Goal: Task Accomplishment & Management: Manage account settings

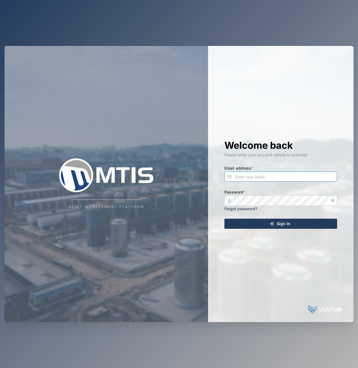
type input "[EMAIL_ADDRESS][DOMAIN_NAME]"
click at [294, 224] on div "Sign In" at bounding box center [280, 224] width 104 height 10
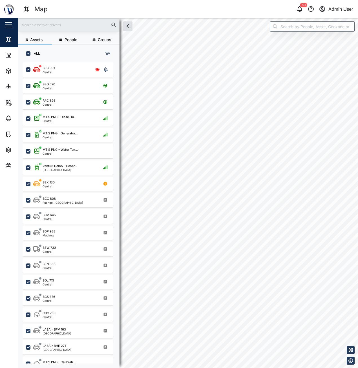
scroll to position [299, 88]
click at [11, 152] on icon "button" at bounding box center [8, 149] width 7 height 7
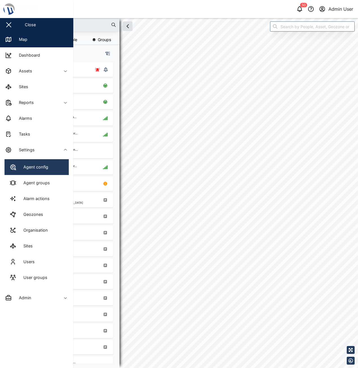
click at [39, 169] on div "Agent config" at bounding box center [33, 167] width 29 height 6
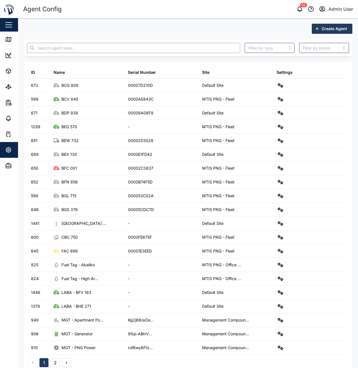
click at [83, 44] on input "text" at bounding box center [133, 48] width 213 height 10
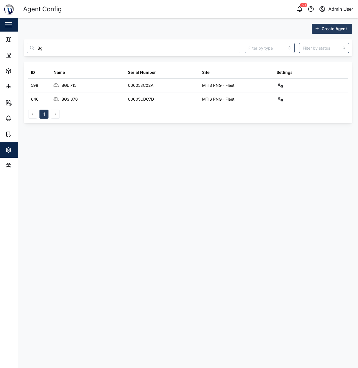
type input "Bg"
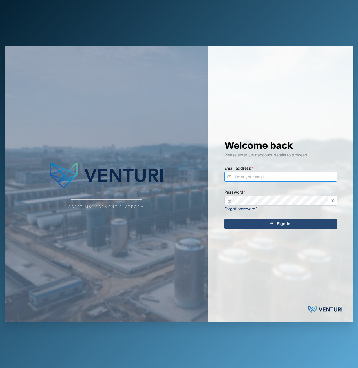
type input "[EMAIL_ADDRESS][DOMAIN_NAME]"
click at [295, 225] on div "Sign In" at bounding box center [280, 224] width 104 height 10
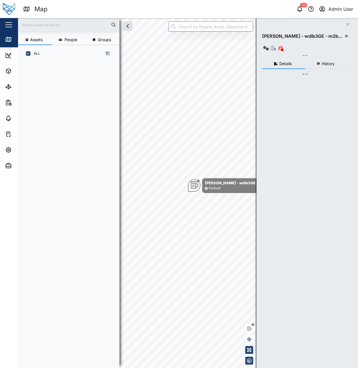
scroll to position [299, 88]
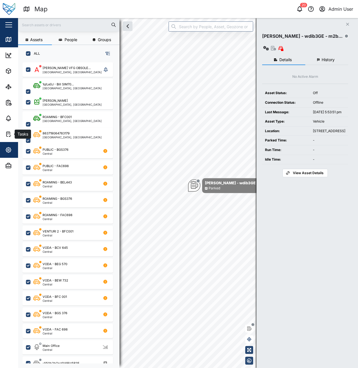
click at [10, 151] on icon "button" at bounding box center [8, 149] width 5 height 5
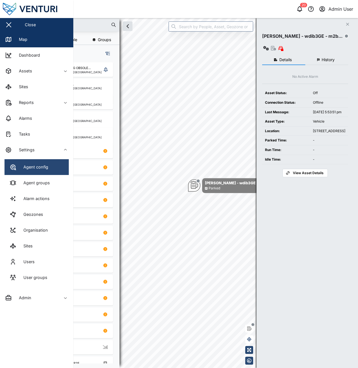
click at [47, 169] on div "Agent config" at bounding box center [33, 167] width 29 height 6
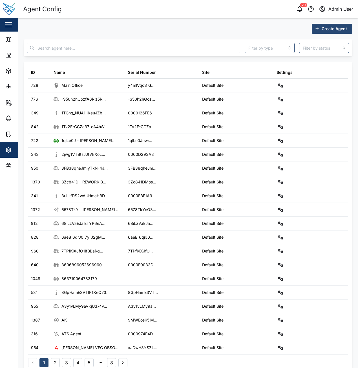
click at [73, 51] on input "text" at bounding box center [133, 48] width 213 height 10
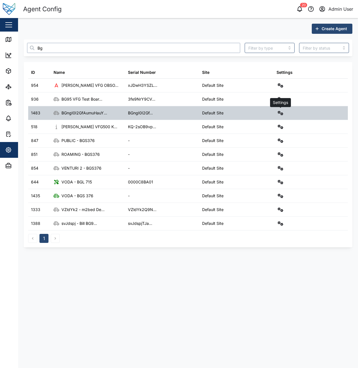
type input "Bg"
click at [281, 115] on button "button" at bounding box center [280, 113] width 8 height 8
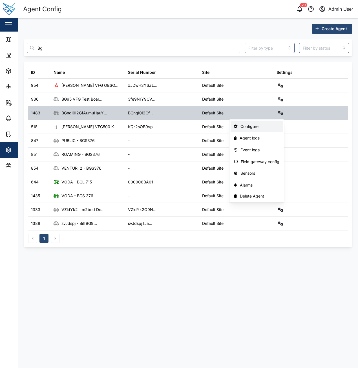
click at [270, 126] on div "Configure" at bounding box center [259, 126] width 39 height 6
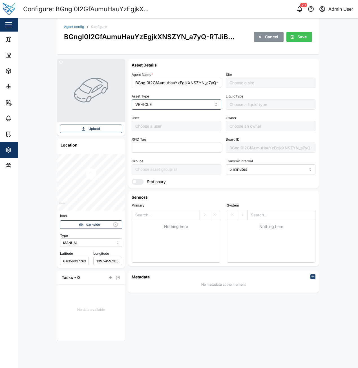
type input "Default Site"
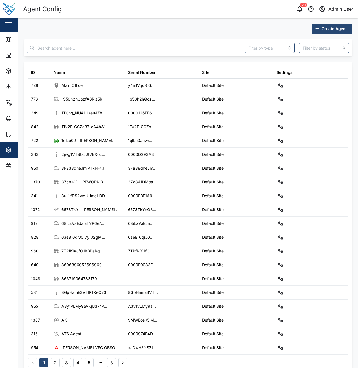
click at [75, 49] on input "text" at bounding box center [133, 48] width 213 height 10
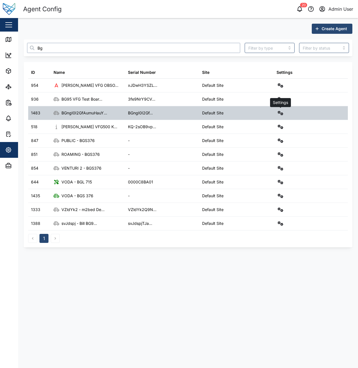
type input "Bg"
click at [277, 111] on button "button" at bounding box center [280, 113] width 8 height 8
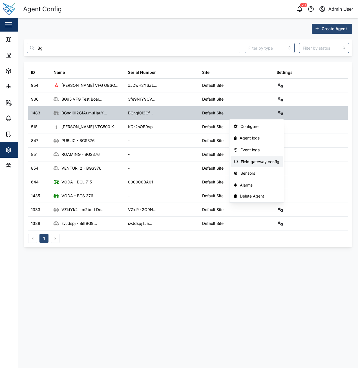
click at [275, 163] on div "Field gateway config" at bounding box center [259, 162] width 39 height 6
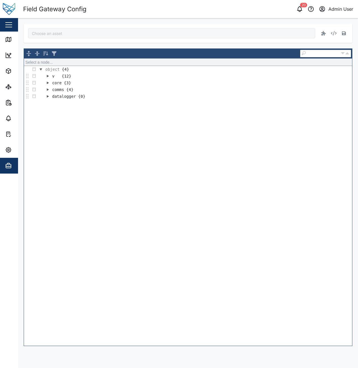
type input "BGngI0I2GfAumuHauYzEgjkXNSZYN_a7yQ-RTJiBIxI"
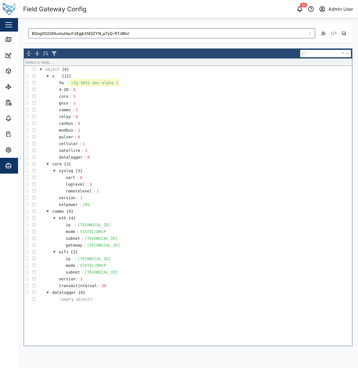
click at [114, 81] on div "vfg-3052-dev-alpha-1" at bounding box center [94, 83] width 49 height 6
click at [341, 33] on button "button" at bounding box center [344, 33] width 8 height 8
click at [340, 36] on button "button" at bounding box center [344, 33] width 8 height 8
click at [346, 34] on button "button" at bounding box center [344, 33] width 8 height 8
click at [345, 34] on icon "button" at bounding box center [344, 33] width 4 height 4
